Goal: Answer question/provide support

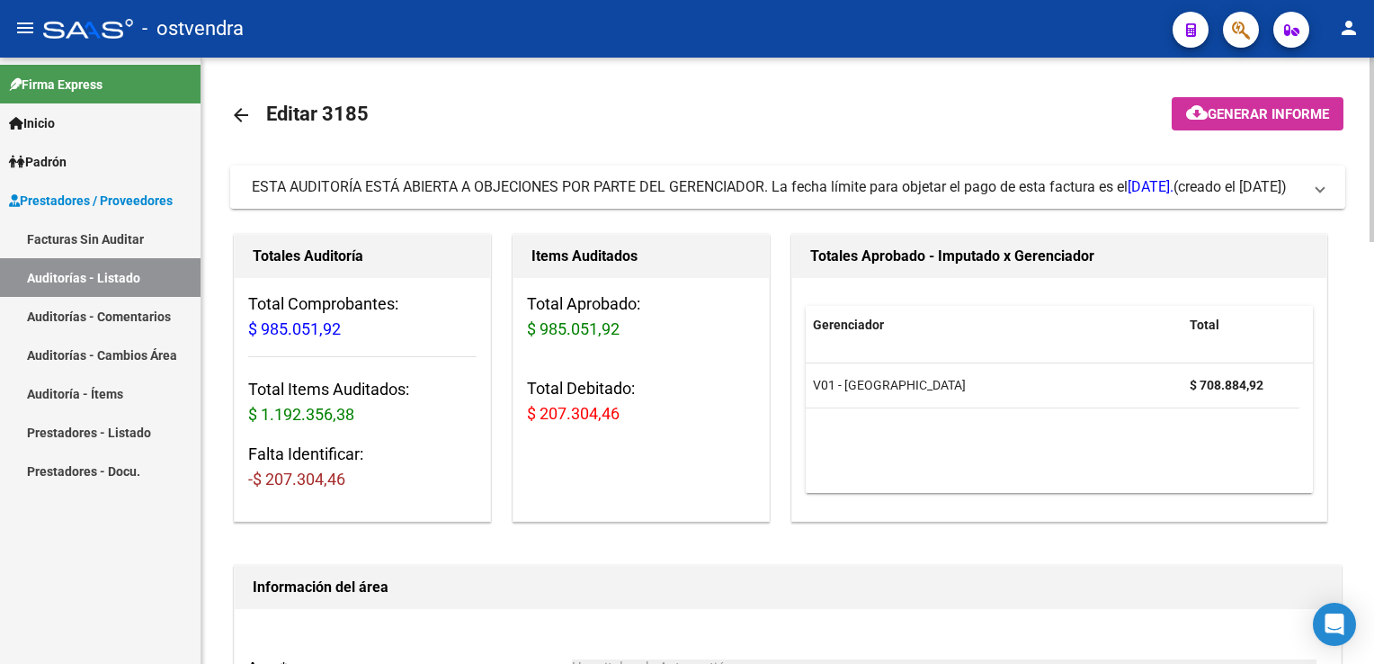
click at [1320, 190] on span at bounding box center [1320, 187] width 7 height 20
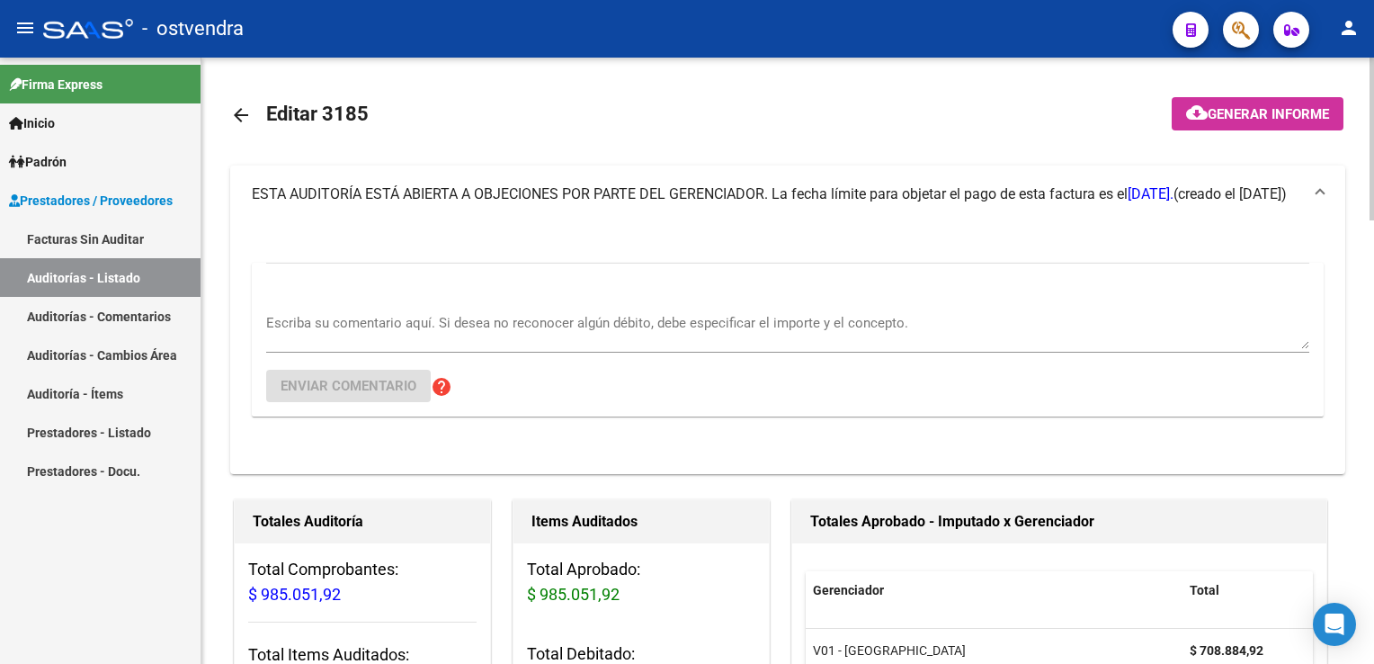
click at [416, 298] on div "Escriba su comentario aquí. Si desea no reconocer algún débito, debe especifica…" at bounding box center [787, 325] width 1043 height 55
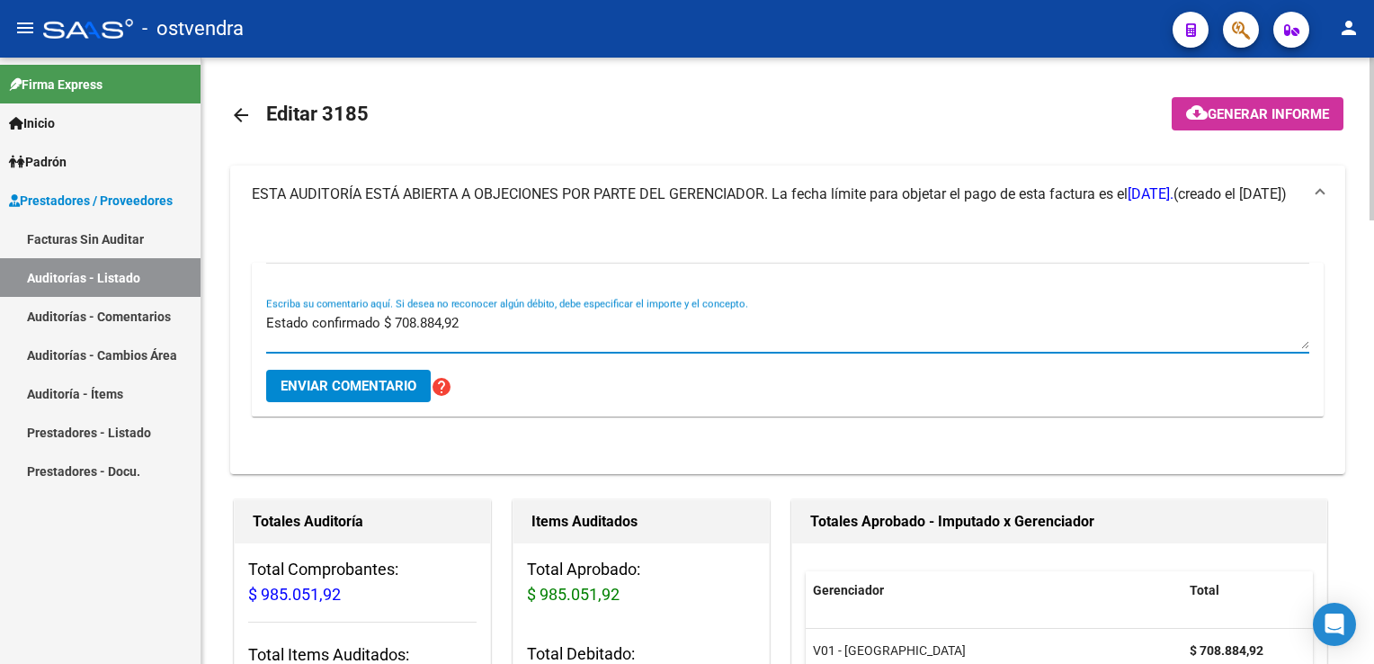
type textarea "Estado confirmado $ 708.884,92"
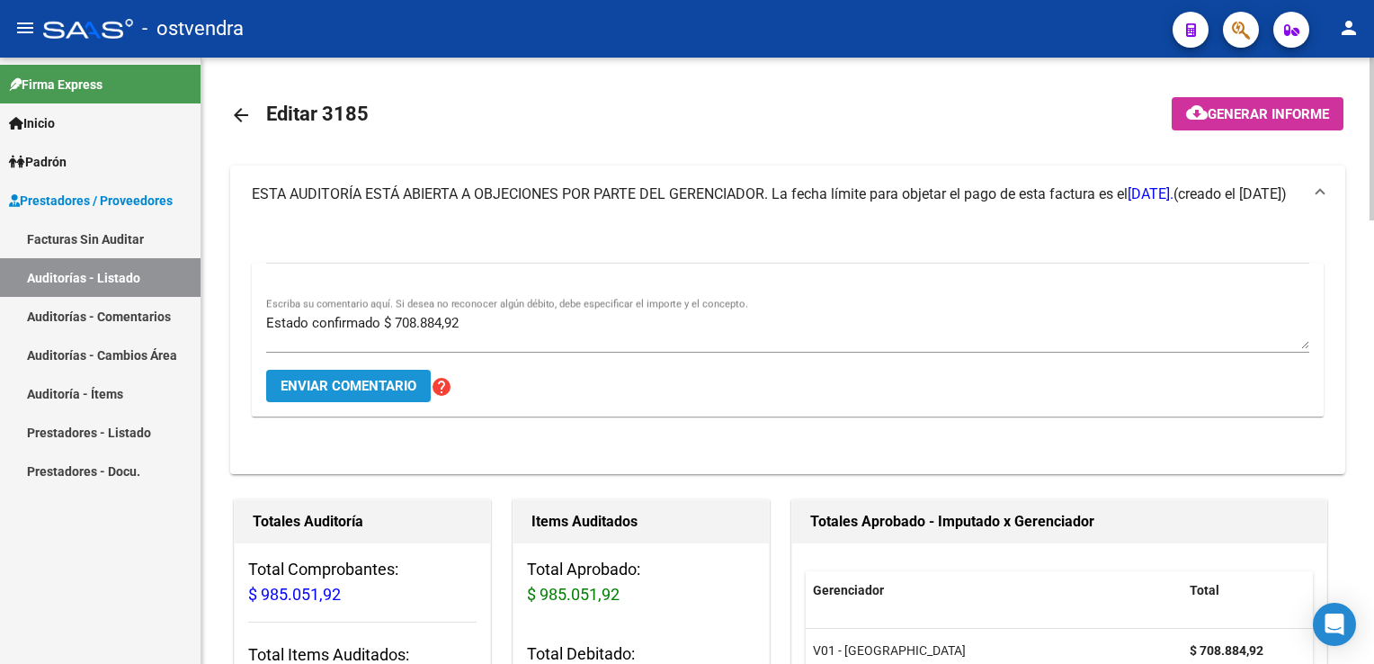
click at [361, 378] on span "Enviar comentario" at bounding box center [349, 386] width 136 height 16
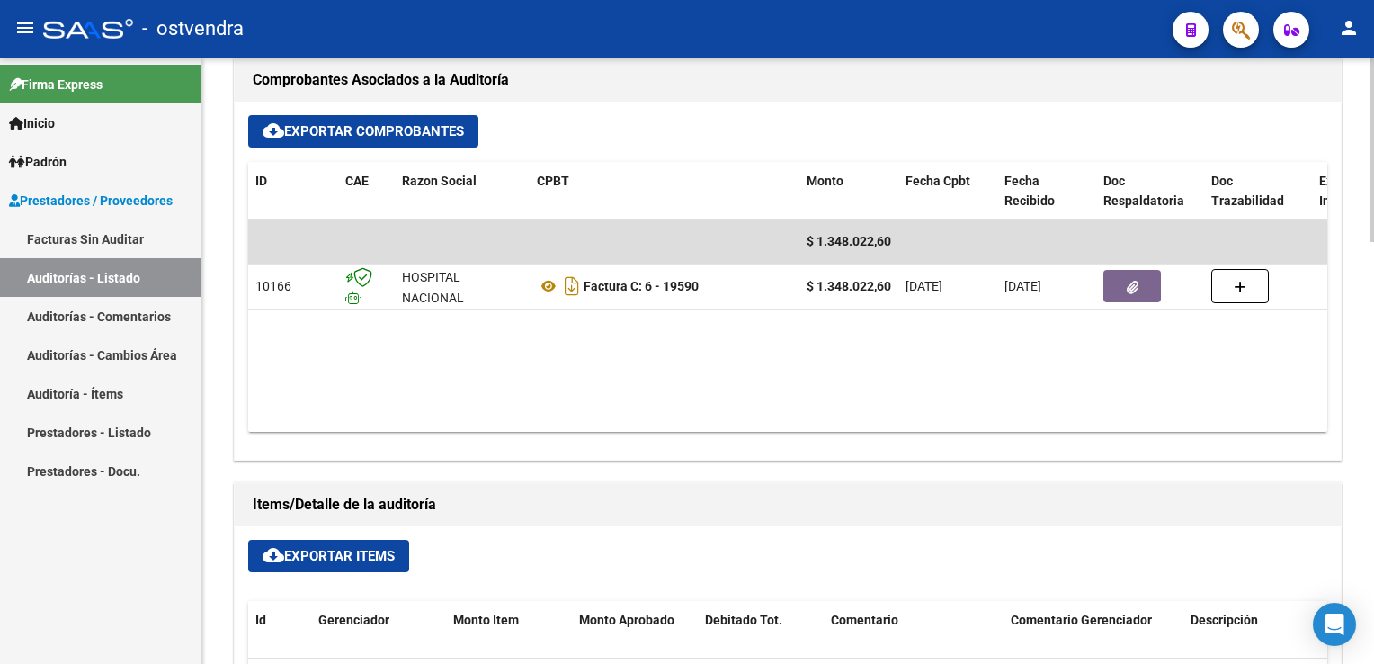
scroll to position [809, 0]
